Goal: Task Accomplishment & Management: Complete application form

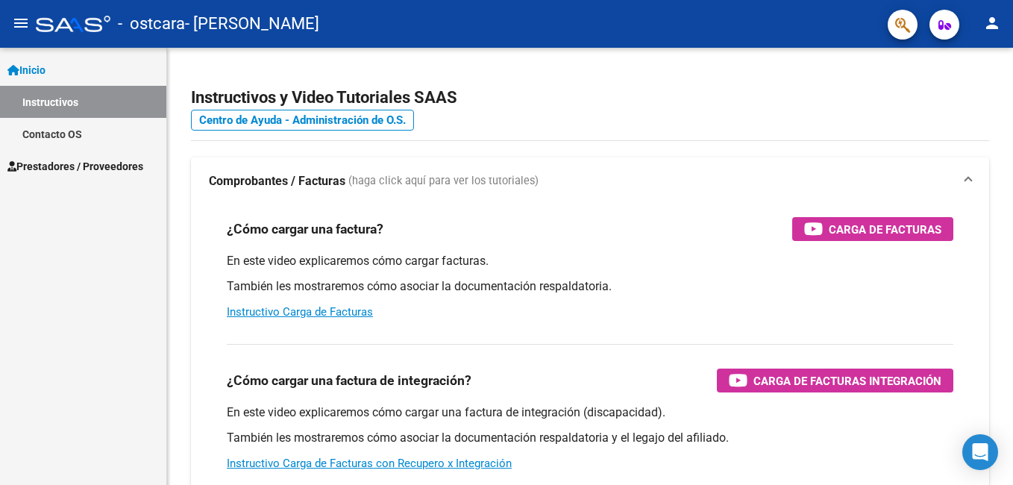
click at [40, 72] on span "Inicio" at bounding box center [26, 70] width 38 height 16
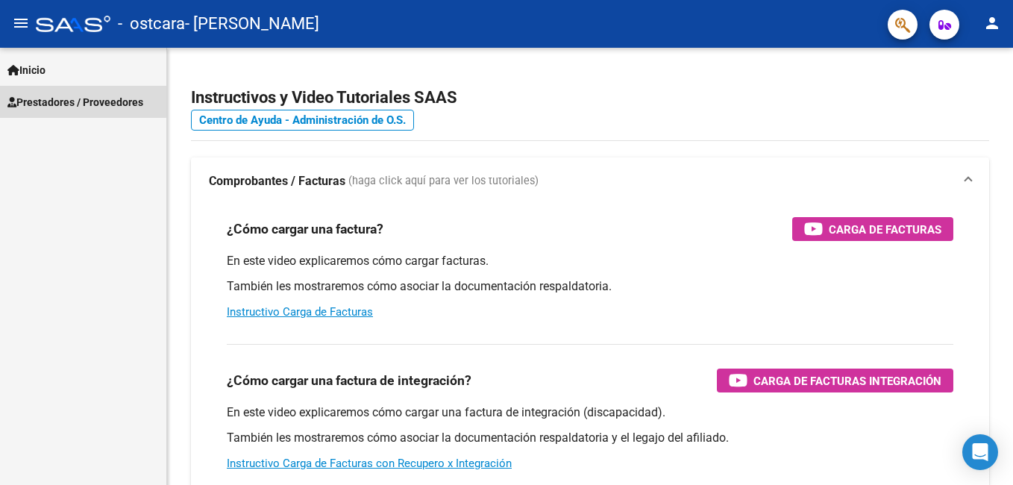
click at [57, 95] on span "Prestadores / Proveedores" at bounding box center [75, 102] width 136 height 16
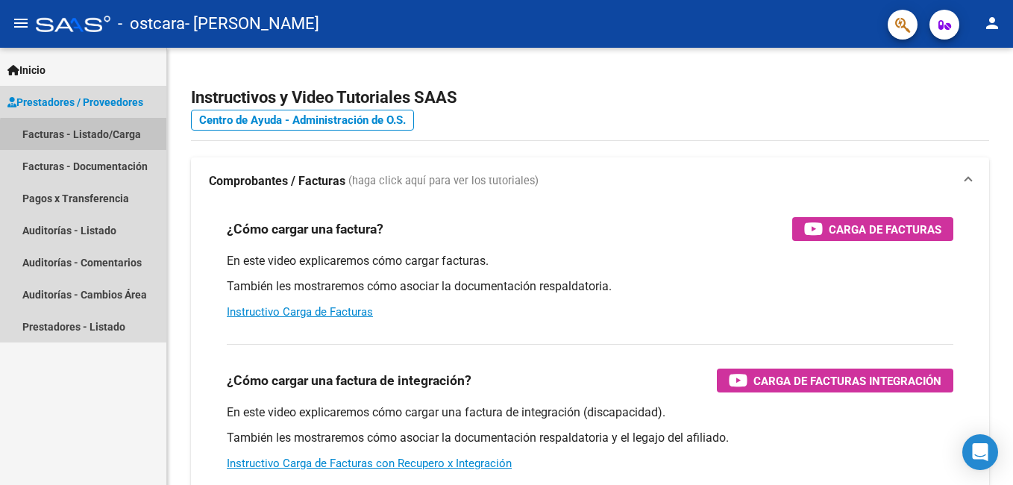
click at [86, 136] on link "Facturas - Listado/Carga" at bounding box center [83, 134] width 166 height 32
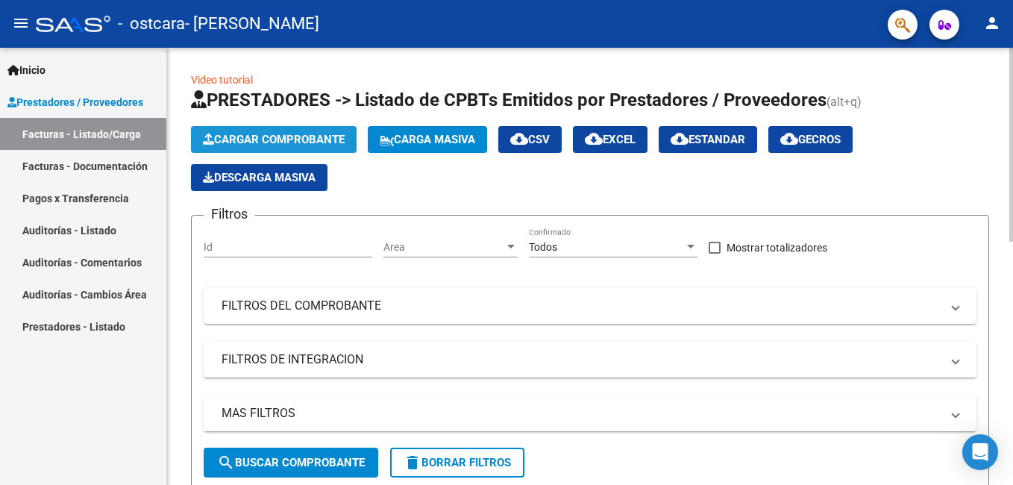
click at [320, 132] on button "Cargar Comprobante" at bounding box center [274, 139] width 166 height 27
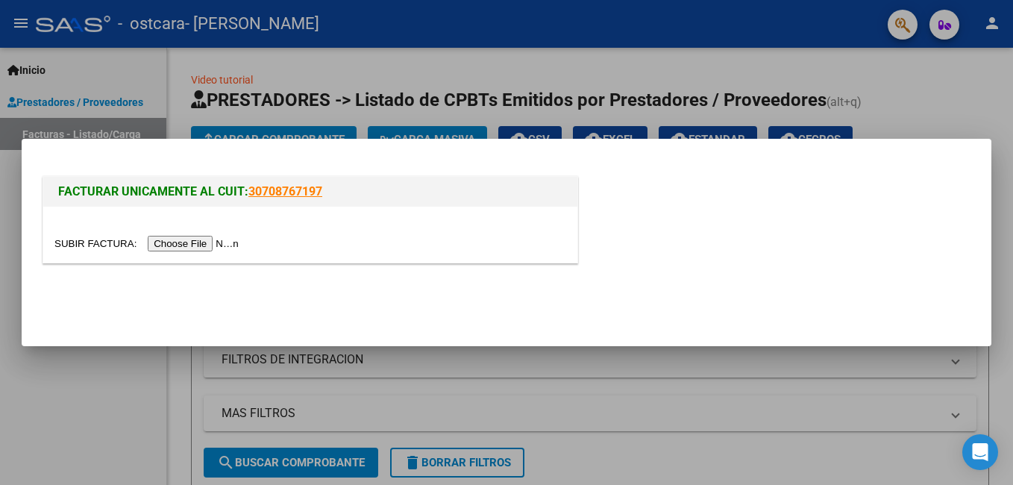
click at [202, 246] on input "file" at bounding box center [148, 244] width 189 height 16
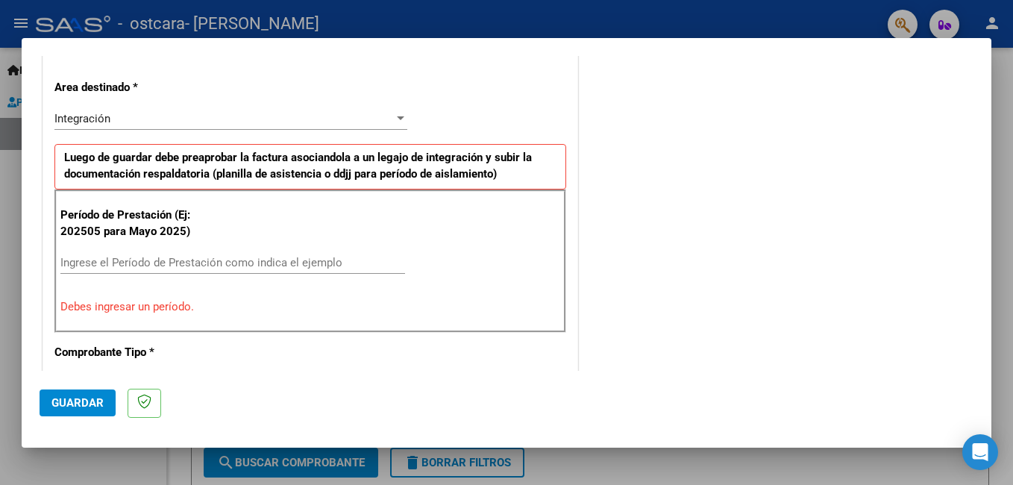
scroll to position [338, 0]
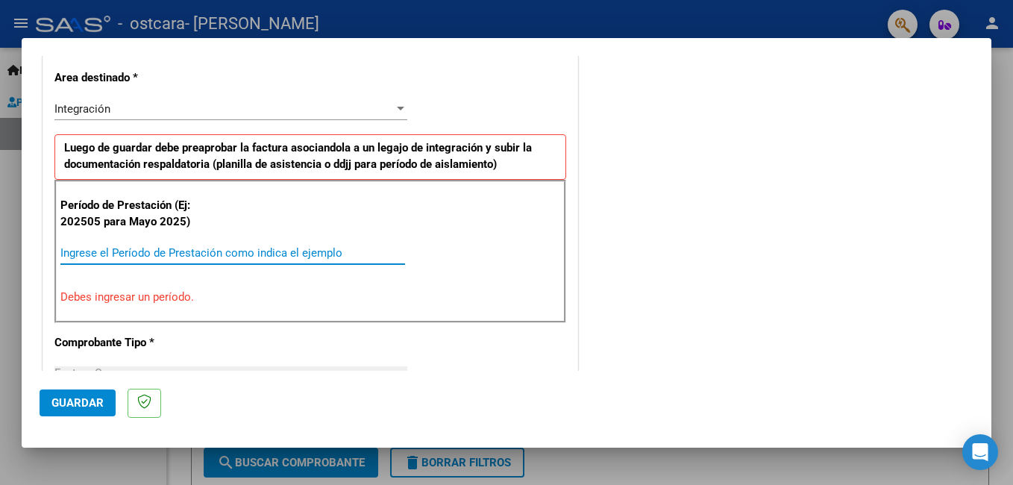
click at [134, 248] on input "Ingrese el Período de Prestación como indica el ejemplo" at bounding box center [232, 252] width 345 height 13
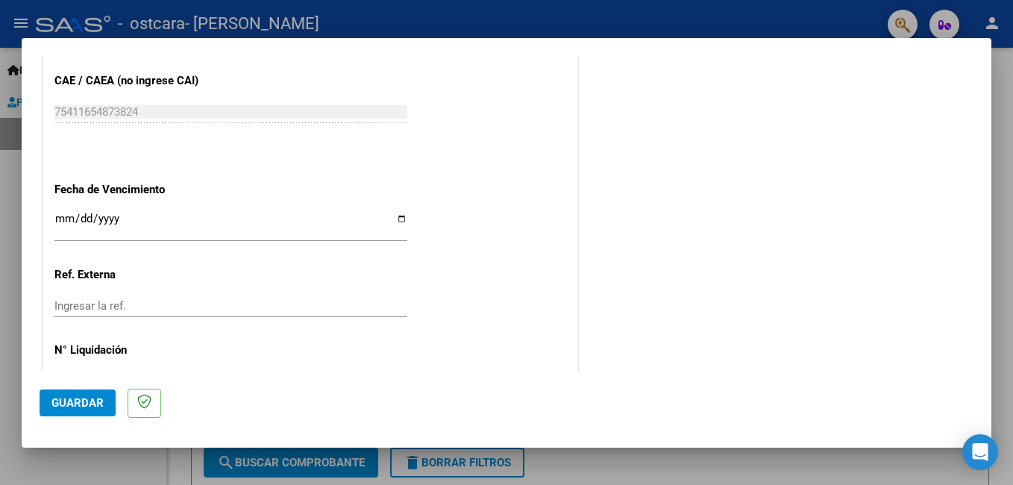
scroll to position [998, 0]
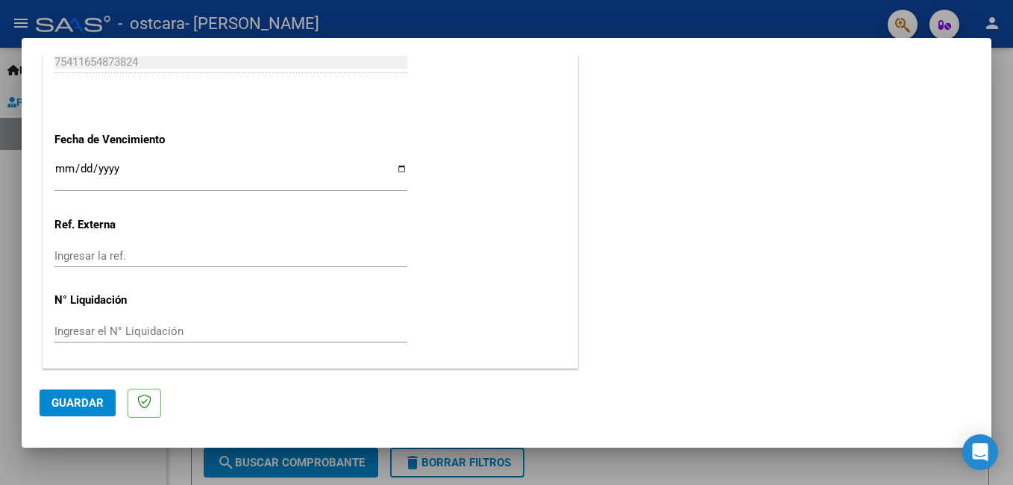
type input "202509"
click at [73, 403] on span "Guardar" at bounding box center [77, 402] width 52 height 13
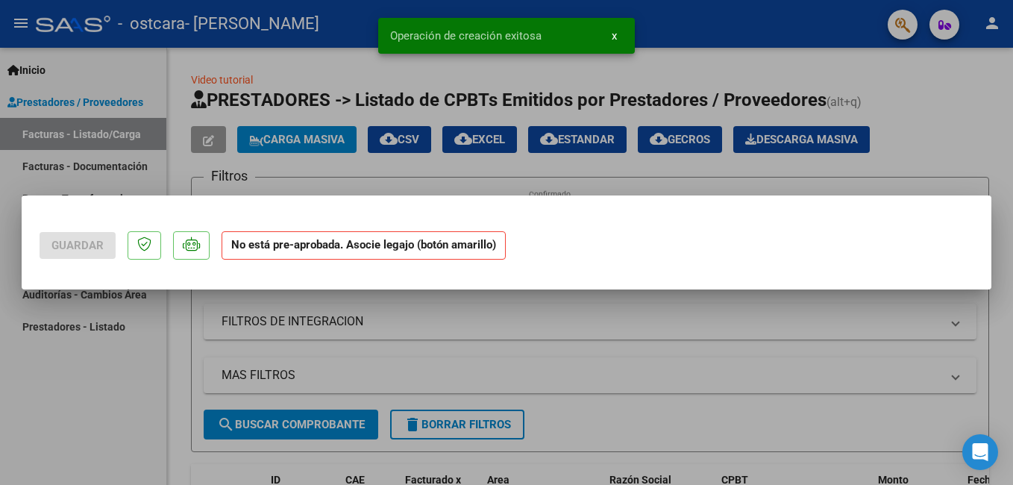
scroll to position [0, 0]
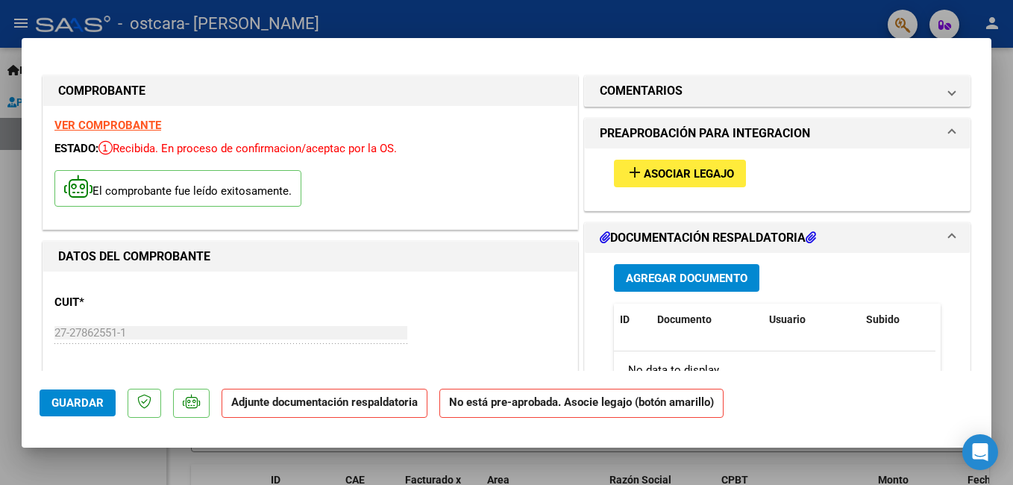
click at [660, 174] on span "Asociar Legajo" at bounding box center [689, 173] width 90 height 13
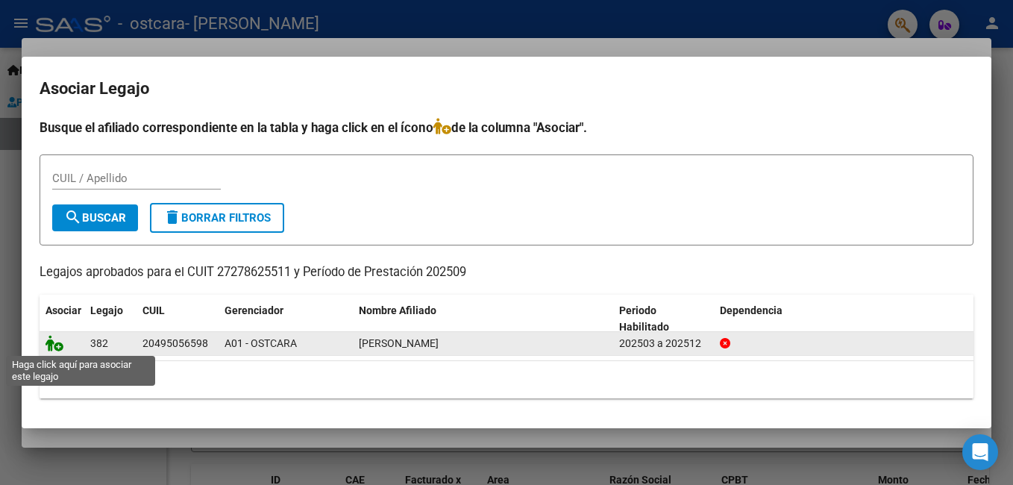
click at [57, 348] on icon at bounding box center [55, 343] width 18 height 16
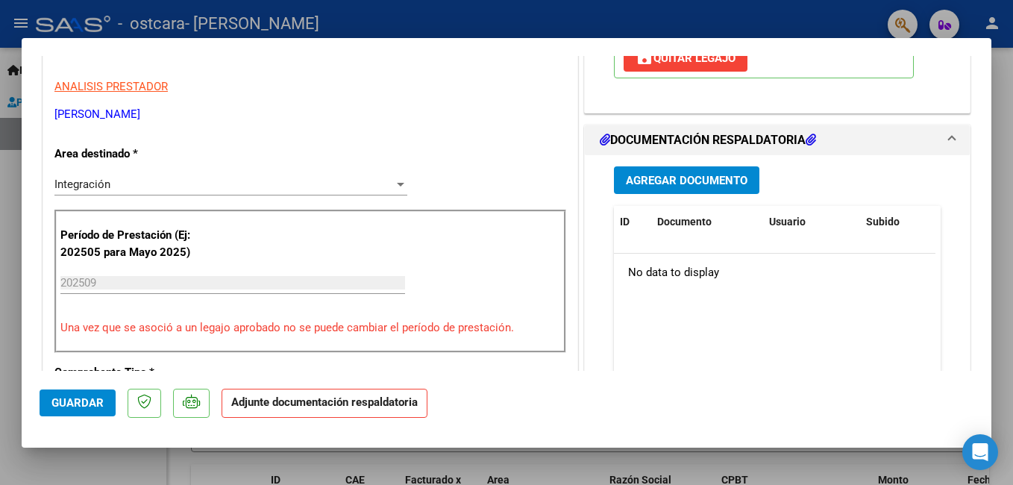
scroll to position [304, 0]
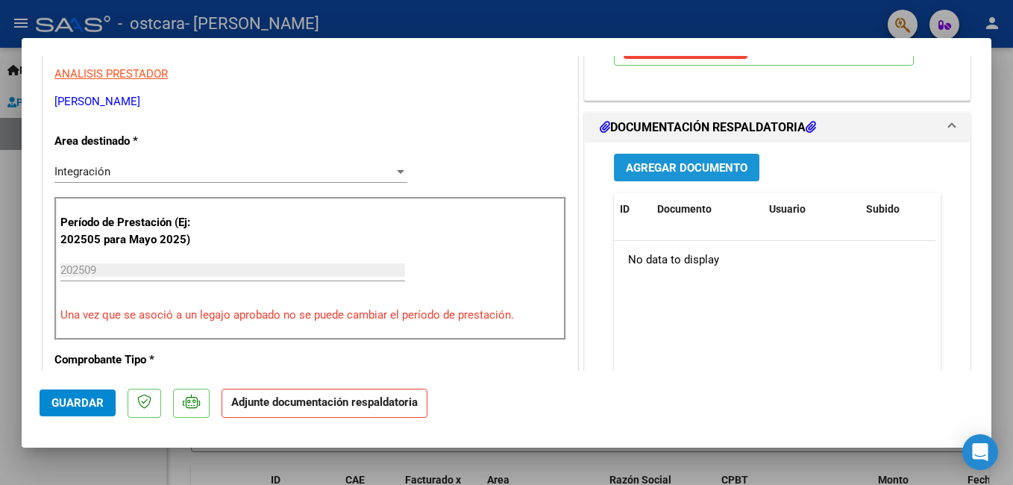
click at [674, 163] on span "Agregar Documento" at bounding box center [687, 167] width 122 height 13
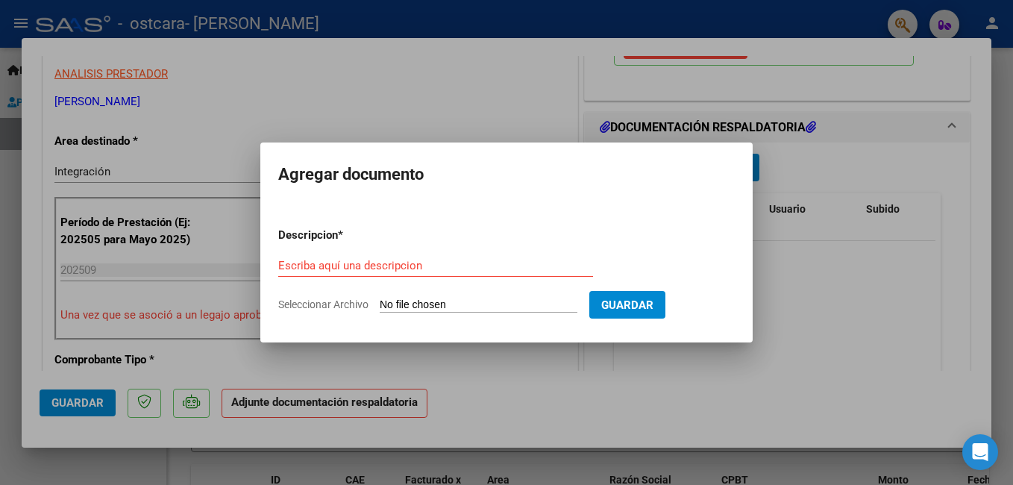
click at [513, 296] on form "Descripcion * Escriba aquí una descripcion Seleccionar Archivo Guardar" at bounding box center [506, 270] width 457 height 109
click at [489, 307] on input "Seleccionar Archivo" at bounding box center [479, 305] width 198 height 14
type input "C:\fakepath\27278625511_015_00002_00000008.pdf"
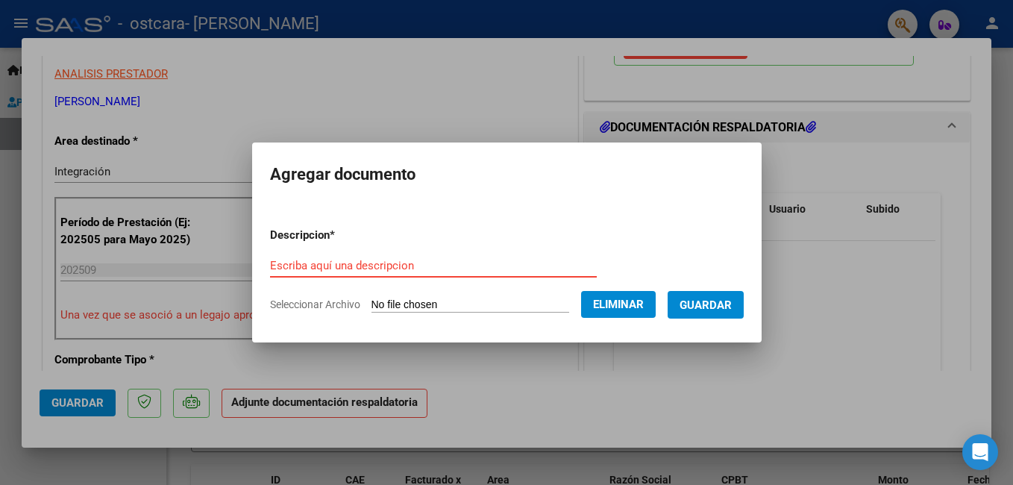
click at [376, 269] on input "Escriba aquí una descripcion" at bounding box center [433, 265] width 327 height 13
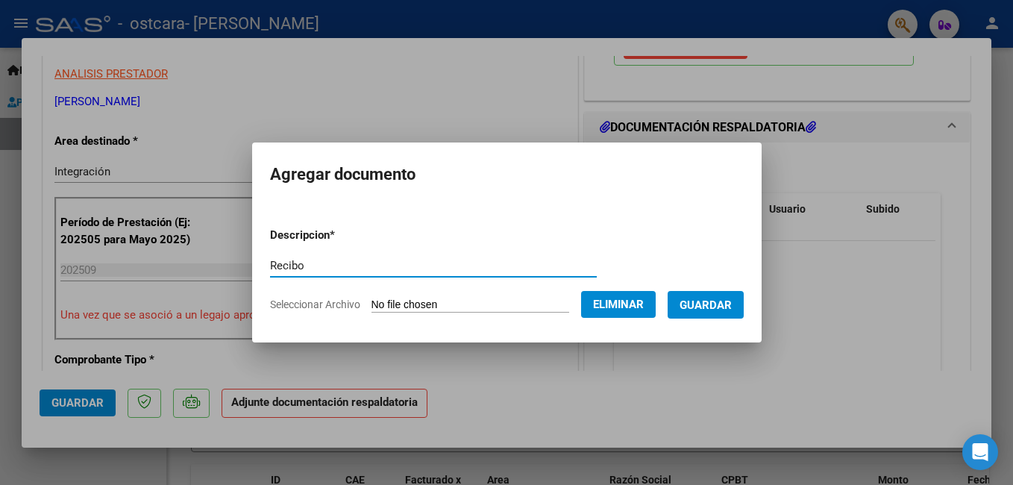
type input "Recibo"
click at [707, 313] on button "Guardar" at bounding box center [706, 305] width 76 height 28
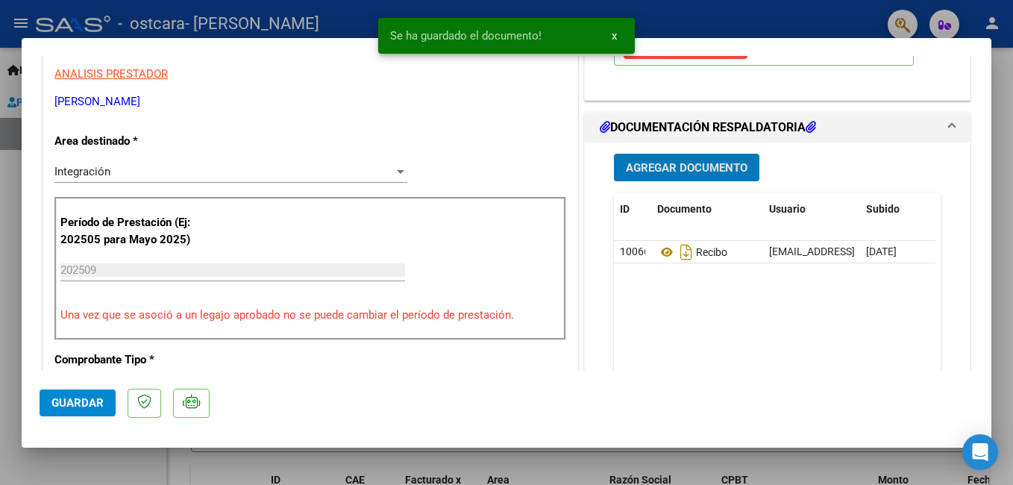
click at [676, 166] on span "Agregar Documento" at bounding box center [687, 167] width 122 height 13
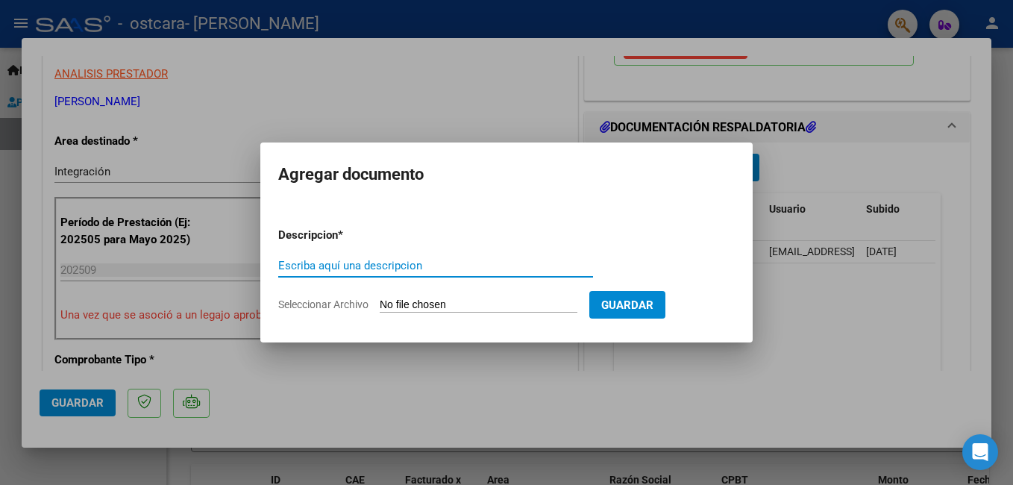
click at [366, 270] on input "Escriba aquí una descripcion" at bounding box center [435, 265] width 315 height 13
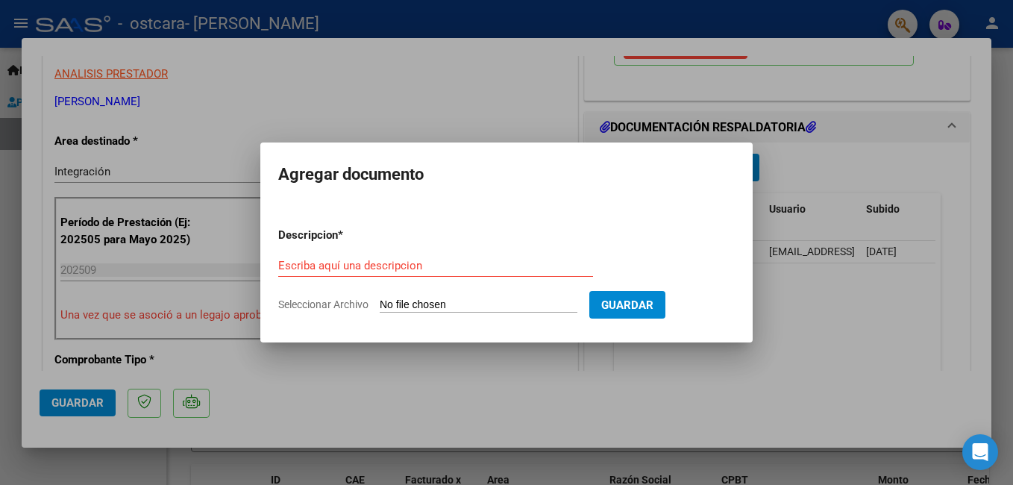
click at [402, 304] on input "Seleccionar Archivo" at bounding box center [479, 305] width 198 height 14
click at [429, 307] on input "Seleccionar Archivo" at bounding box center [479, 305] width 198 height 14
type input "C:\fakepath\asistencia septiembre.pdf"
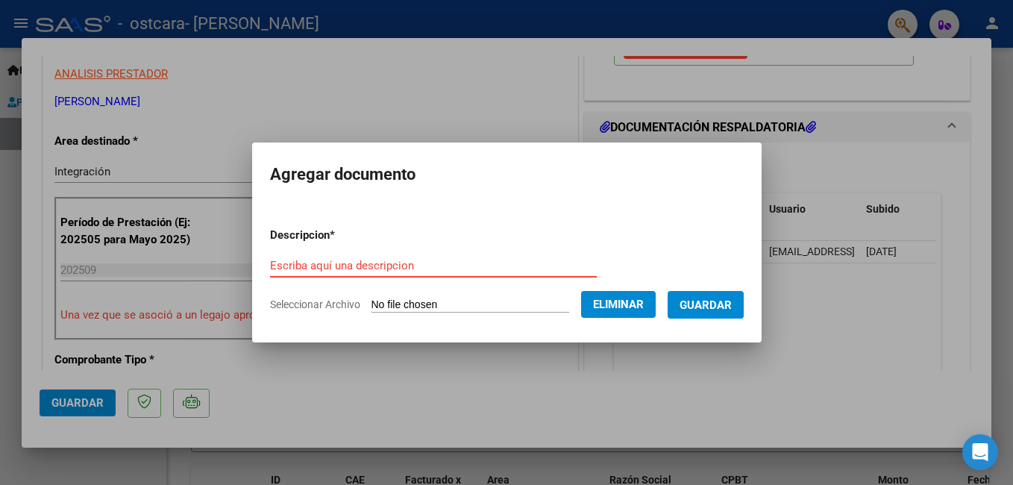
click at [305, 271] on input "Escriba aquí una descripcion" at bounding box center [433, 265] width 327 height 13
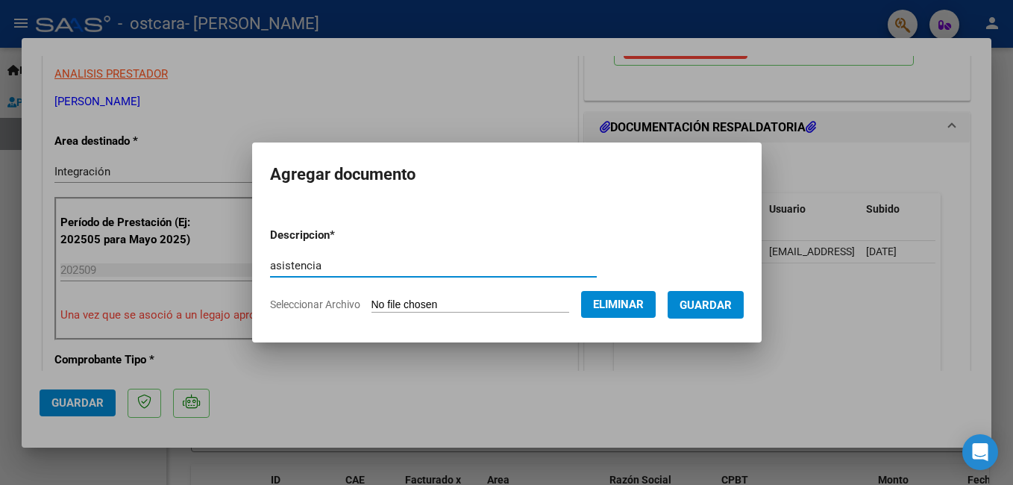
type input "asistencia"
click at [709, 304] on span "Guardar" at bounding box center [706, 304] width 52 height 13
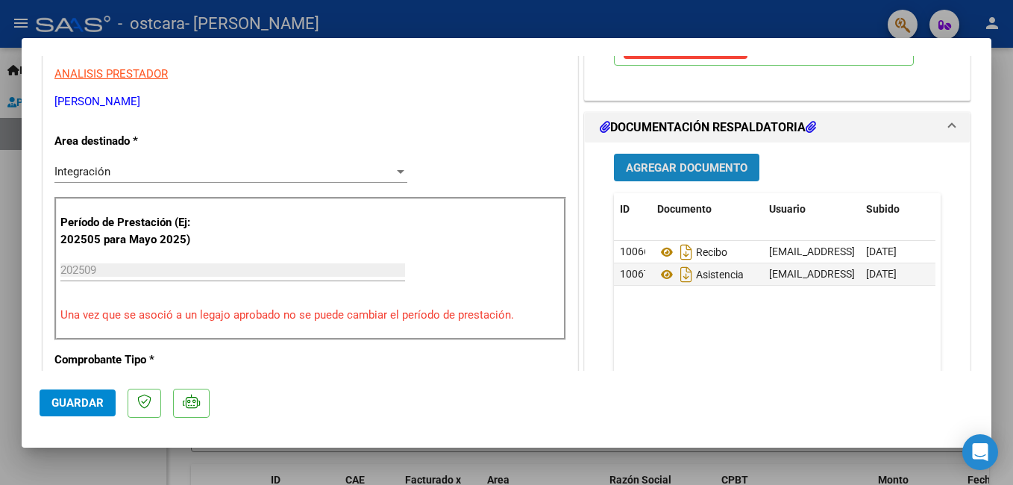
click at [663, 167] on span "Agregar Documento" at bounding box center [687, 167] width 122 height 13
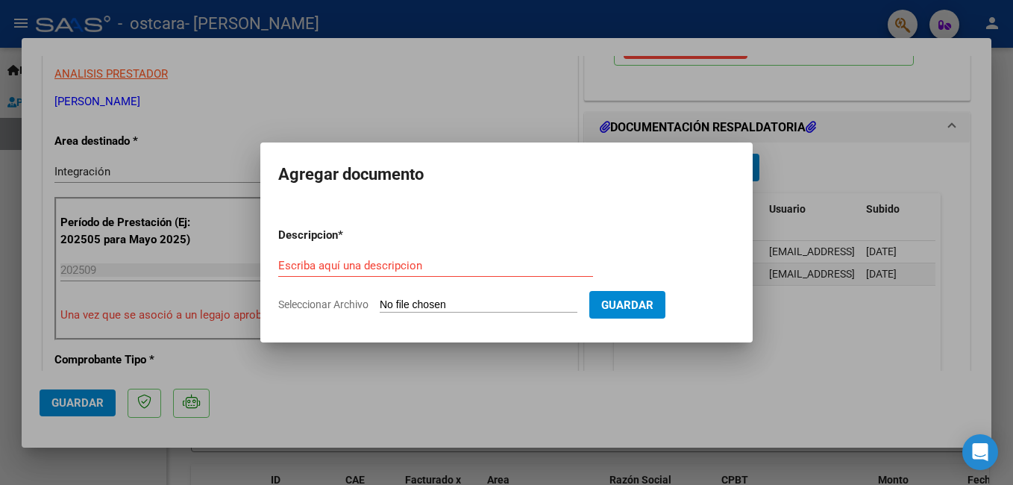
click at [420, 307] on input "Seleccionar Archivo" at bounding box center [479, 305] width 198 height 14
type input "C:\fakepath\constancia de opción septiembre.pdf"
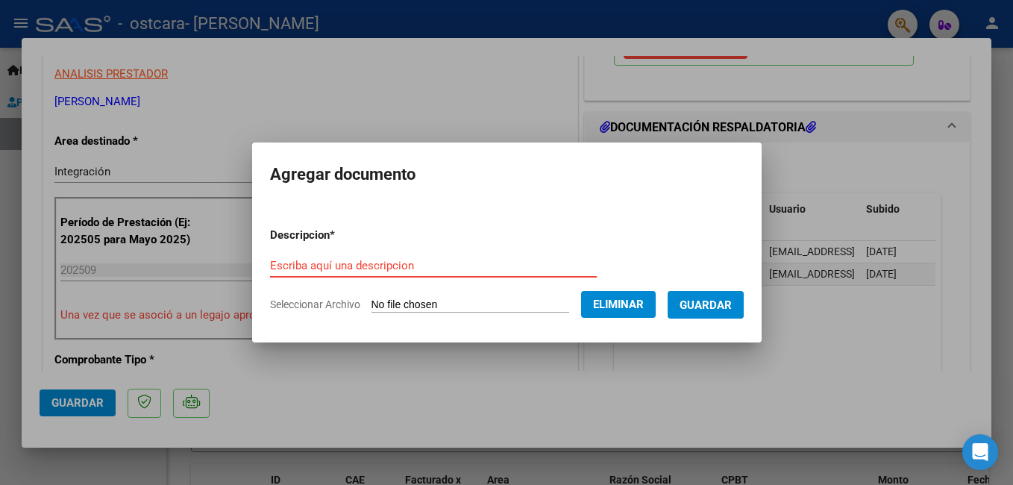
click at [410, 264] on input "Escriba aquí una descripcion" at bounding box center [433, 265] width 327 height 13
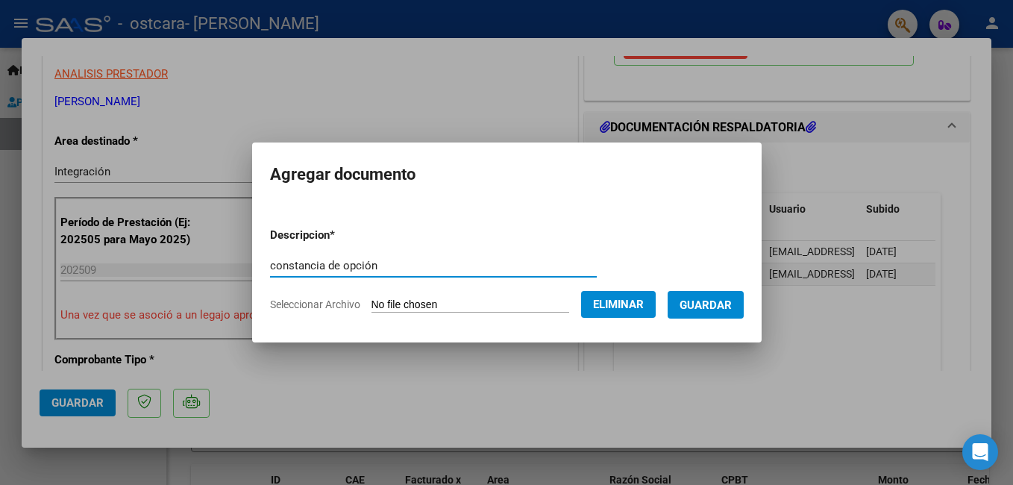
type input "constancia de opción"
click at [689, 314] on button "Guardar" at bounding box center [706, 305] width 76 height 28
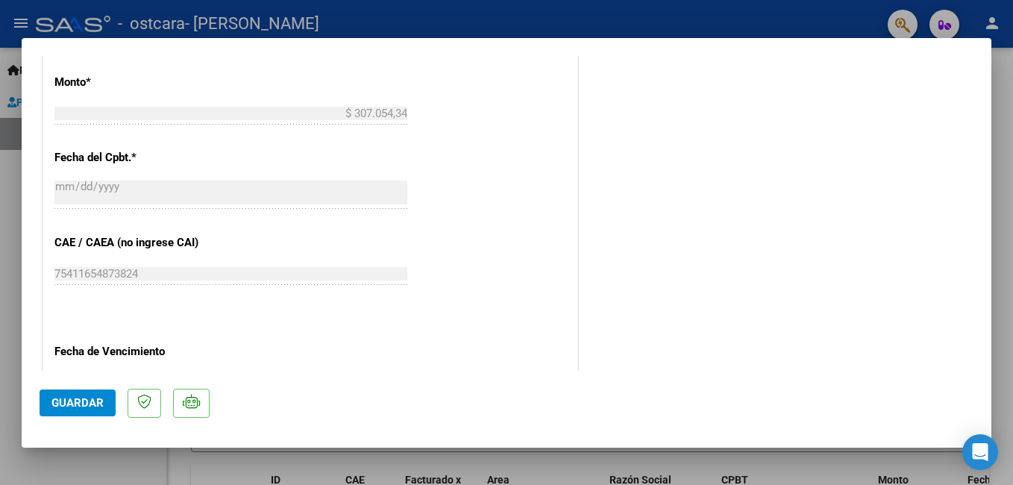
scroll to position [819, 0]
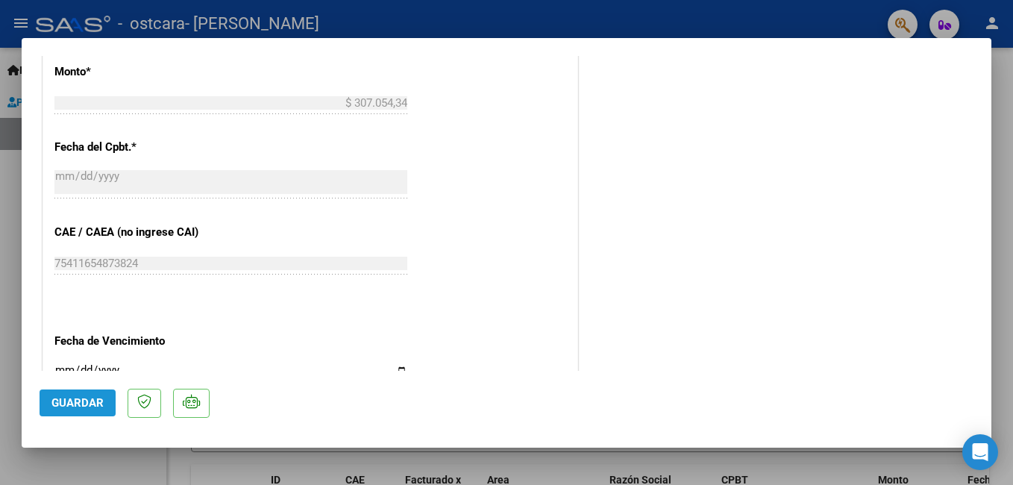
click at [67, 398] on span "Guardar" at bounding box center [77, 402] width 52 height 13
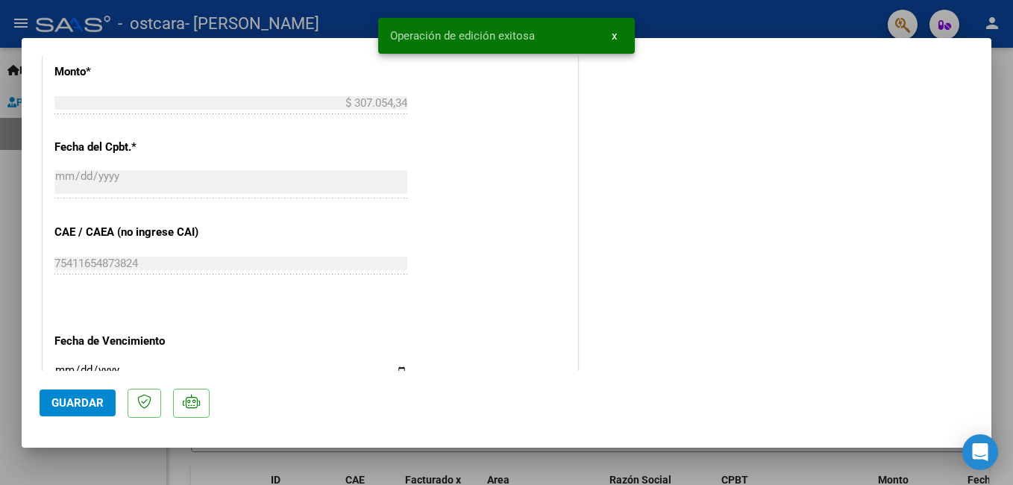
click at [130, 472] on div at bounding box center [506, 242] width 1013 height 485
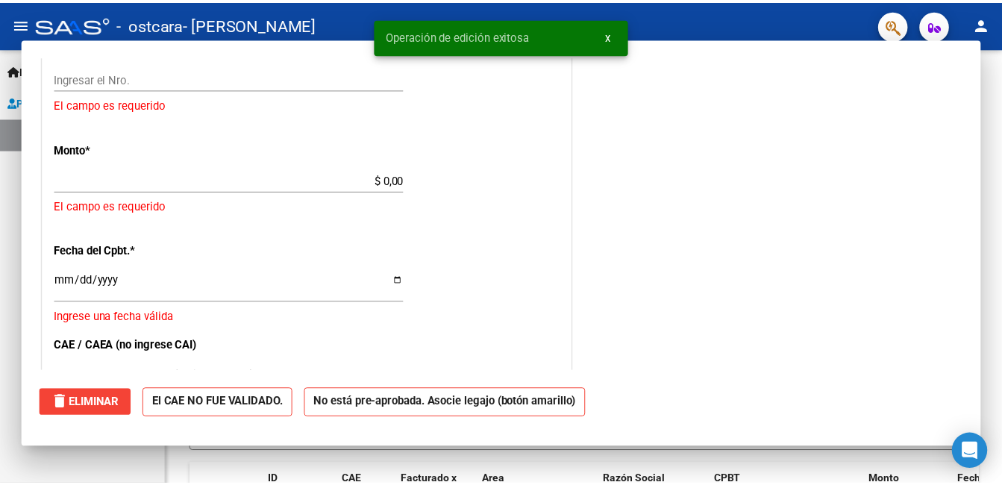
scroll to position [0, 0]
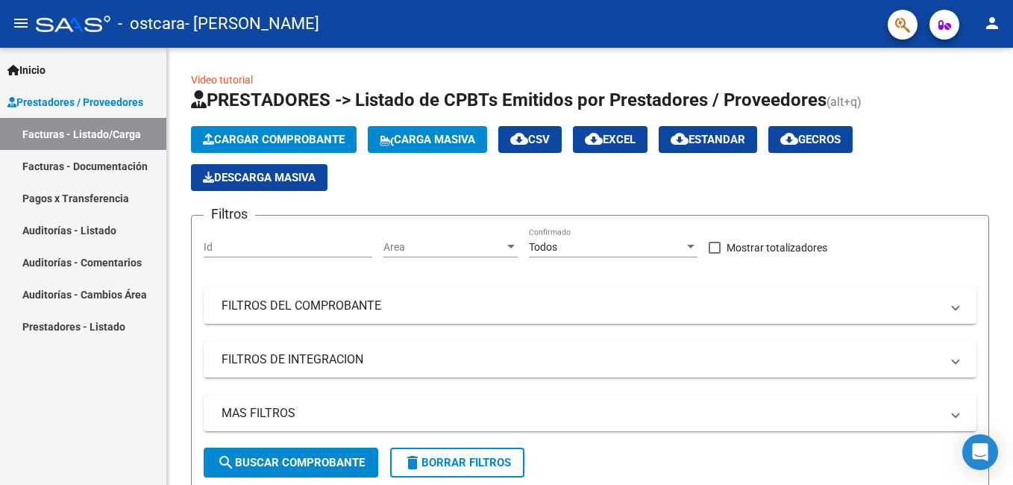
click at [995, 25] on mat-icon "person" at bounding box center [992, 23] width 18 height 18
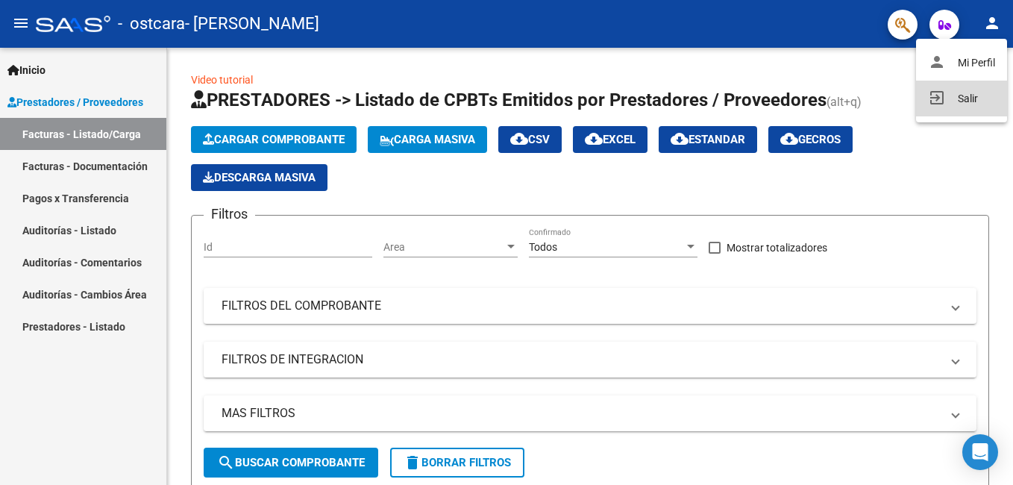
click at [960, 96] on button "exit_to_app Salir" at bounding box center [961, 99] width 91 height 36
